Goal: Task Accomplishment & Management: Complete application form

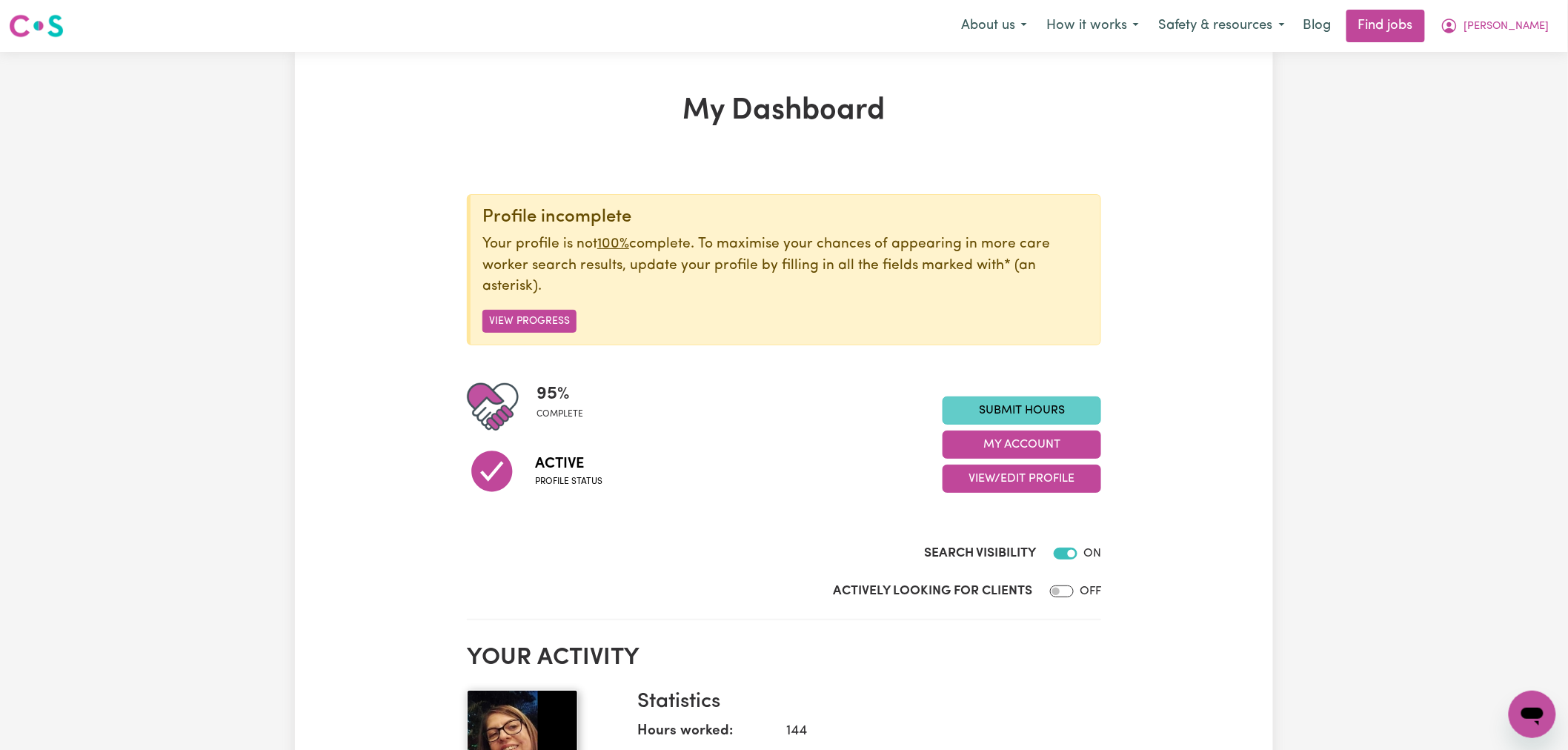
click at [1057, 405] on link "Submit Hours" at bounding box center [1022, 411] width 159 height 28
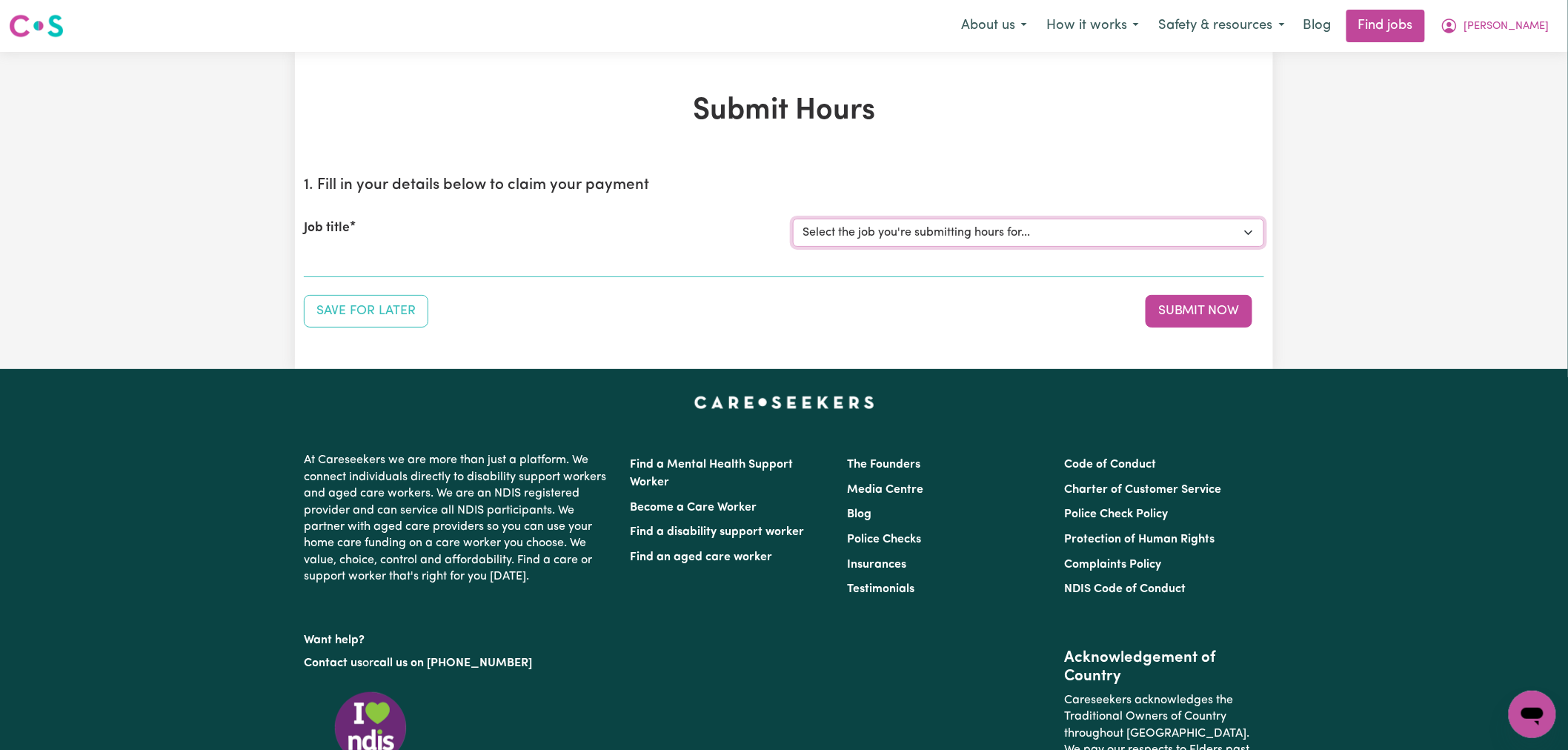
click at [1019, 230] on select "Select the job you're submitting hours for... [[PERSON_NAME]] Community access …" at bounding box center [1027, 232] width 471 height 28
click at [1535, 38] on button "[PERSON_NAME]" at bounding box center [1495, 25] width 128 height 31
click at [1498, 107] on link "Logout" at bounding box center [1499, 113] width 117 height 28
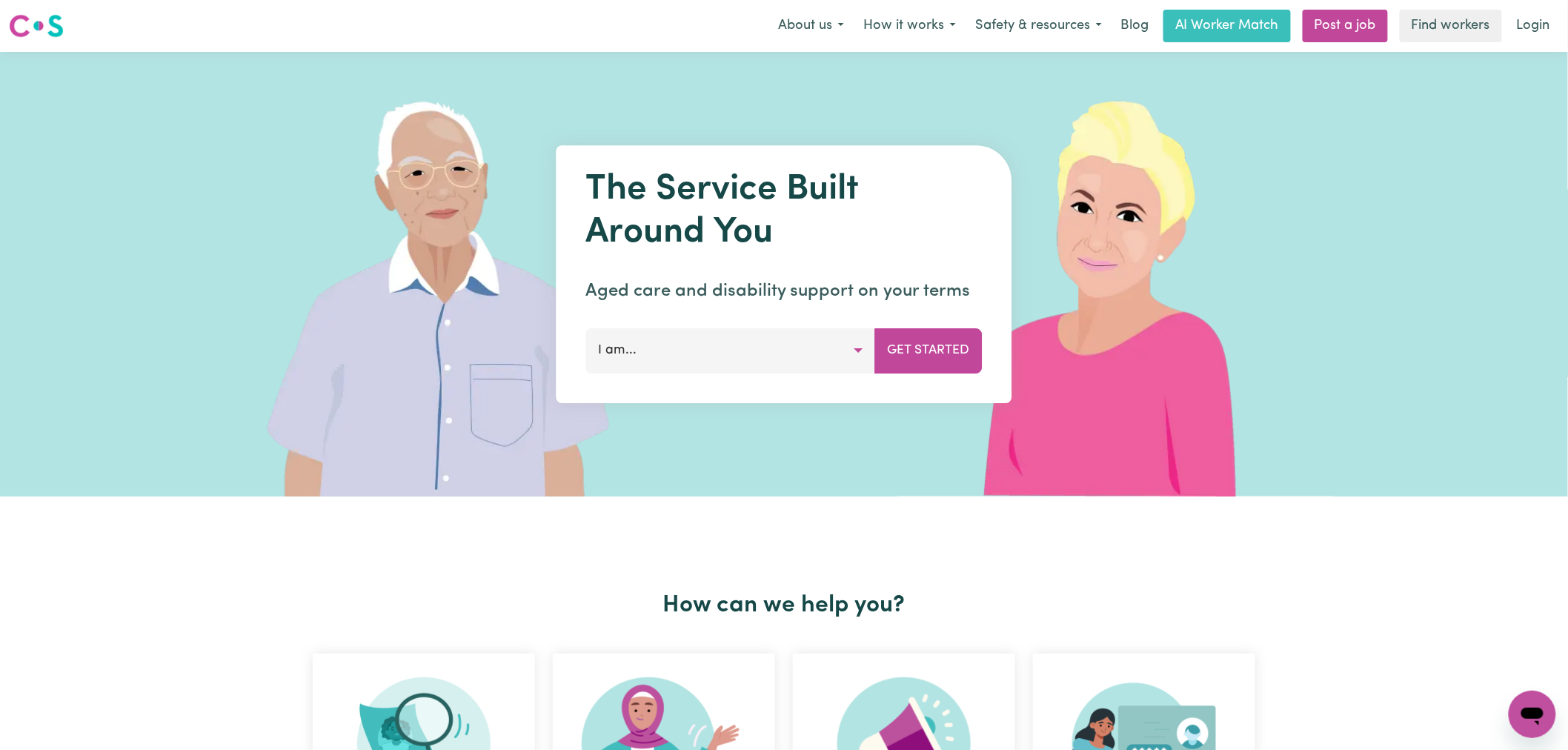
click at [1554, 4] on nav "Menu About us How it works Safety & resources Blog AI Worker Match Post a job F…" at bounding box center [784, 26] width 1568 height 52
click at [1532, 15] on link "Login" at bounding box center [1533, 25] width 51 height 33
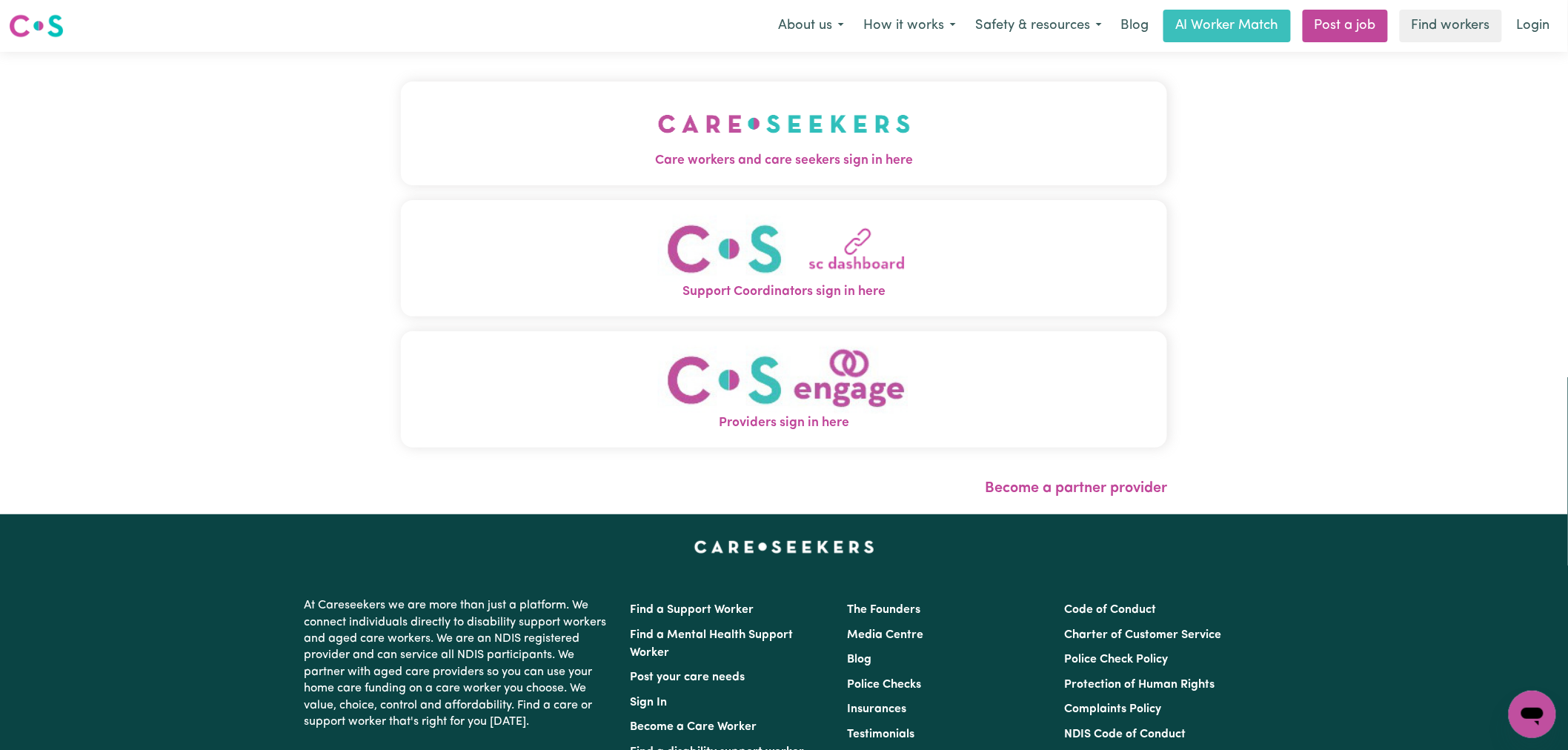
click at [406, 141] on button "Care workers and care seekers sign in here" at bounding box center [784, 134] width 766 height 104
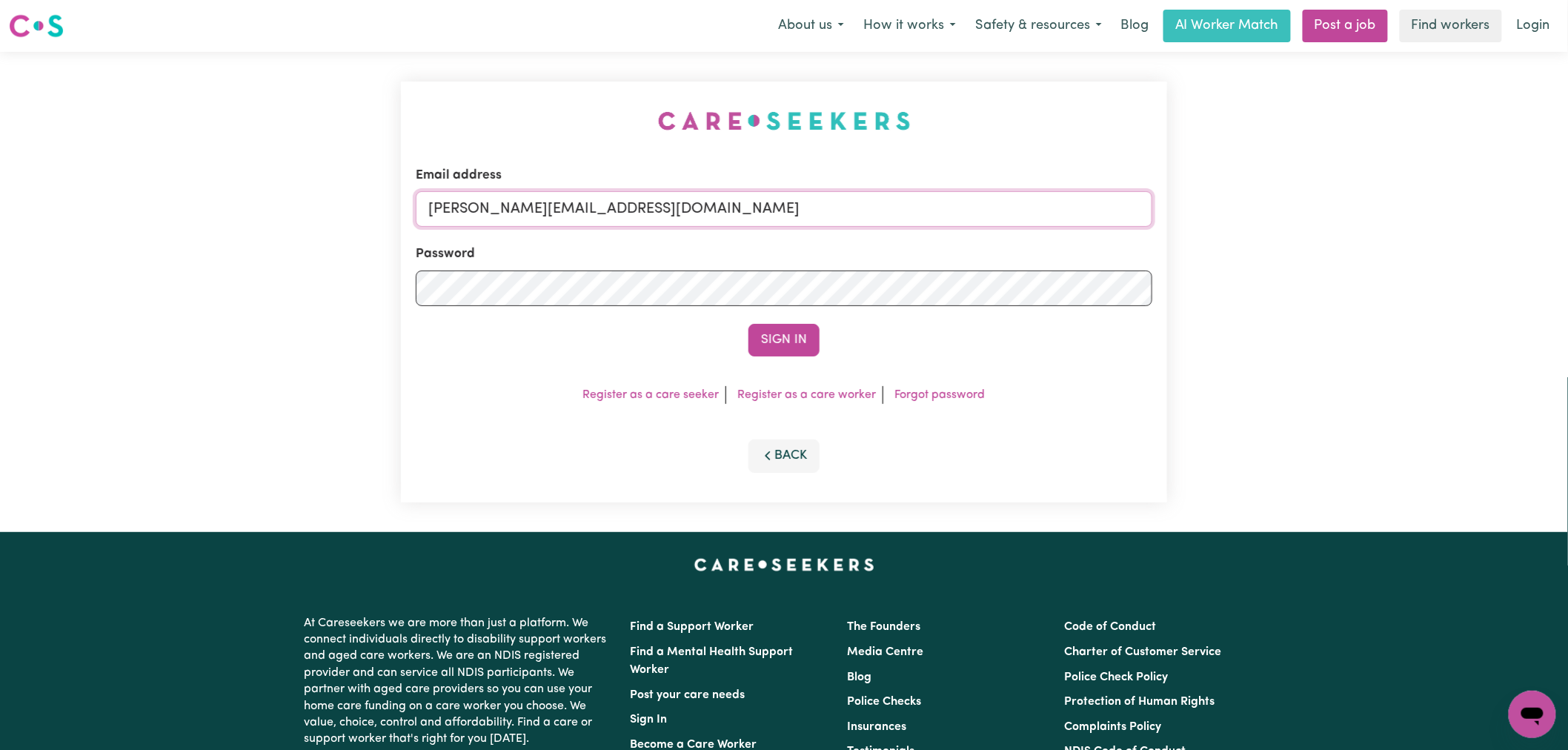
click at [655, 220] on input "[PERSON_NAME][EMAIL_ADDRESS][DOMAIN_NAME]" at bounding box center [783, 209] width 737 height 35
drag, startPoint x: 785, startPoint y: 213, endPoint x: 507, endPoint y: 199, distance: 278.4
click at [507, 199] on input "[EMAIL_ADDRESS][DOMAIN_NAME]" at bounding box center [783, 209] width 737 height 35
type input "[EMAIL_ADDRESS][DOMAIN_NAME]"
click at [749, 324] on button "Sign In" at bounding box center [784, 340] width 72 height 33
